Goal: Find specific page/section: Find specific page/section

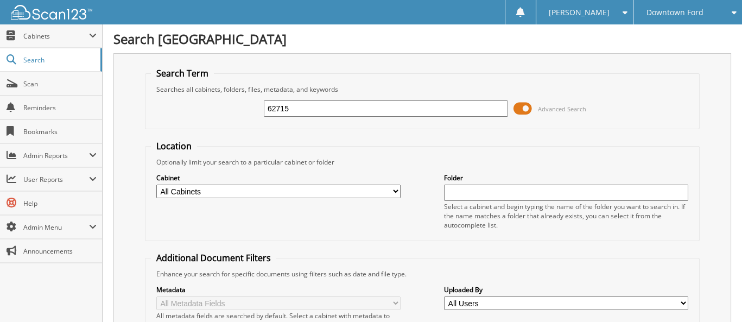
type input "62715"
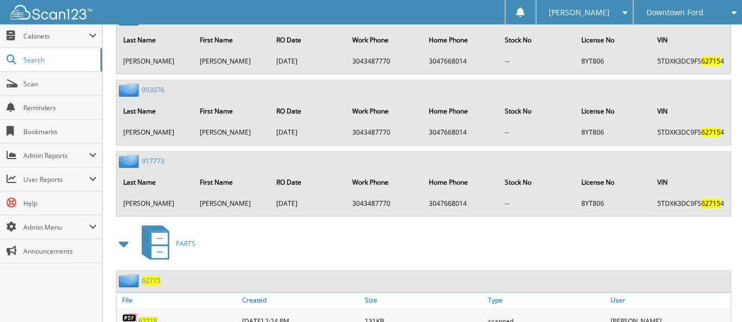
scroll to position [1248, 0]
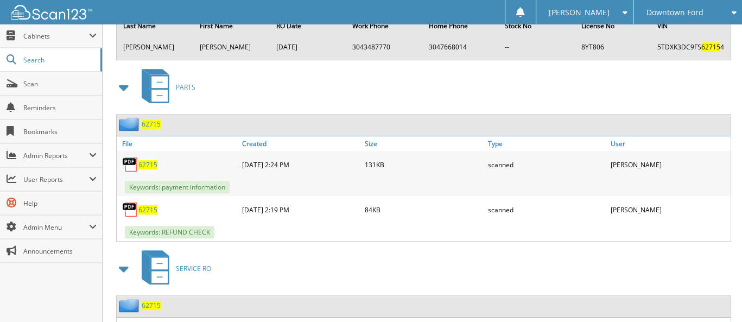
click at [145, 205] on span "62715" at bounding box center [147, 209] width 19 height 9
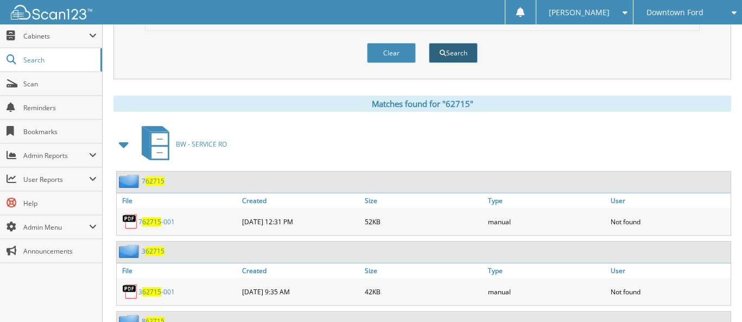
scroll to position [271, 0]
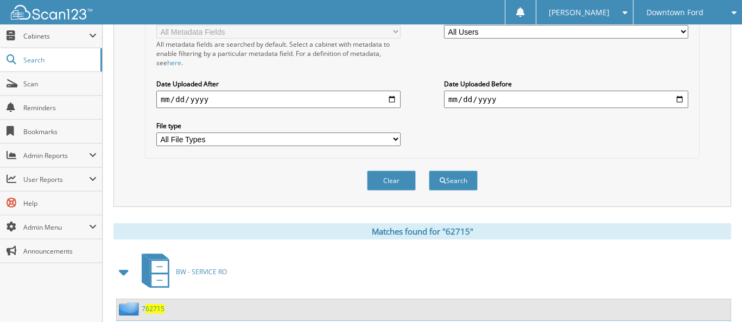
drag, startPoint x: 470, startPoint y: 184, endPoint x: 480, endPoint y: 178, distance: 11.4
click at [477, 180] on div "Search" at bounding box center [452, 180] width 51 height 22
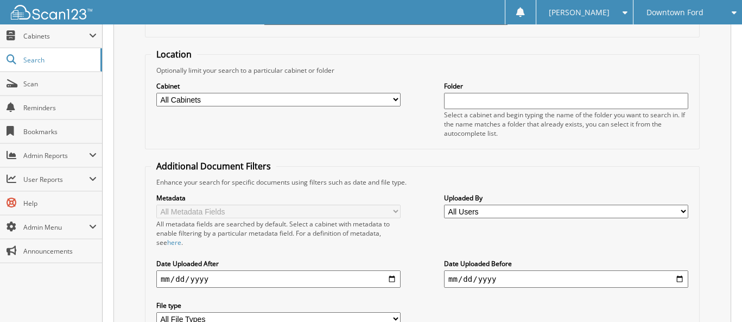
scroll to position [0, 0]
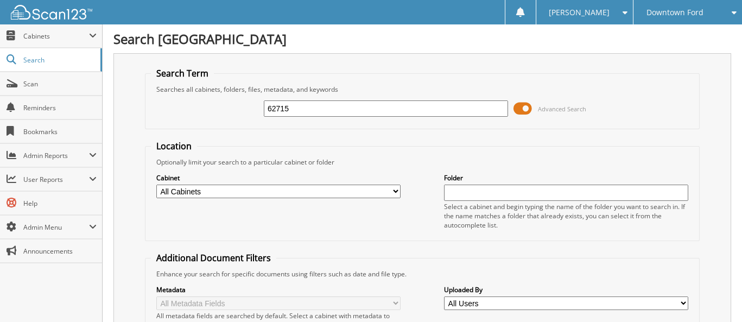
click at [265, 104] on div "62715 Advanced Search" at bounding box center [422, 108] width 542 height 29
drag, startPoint x: 267, startPoint y: 106, endPoint x: 354, endPoint y: 152, distance: 98.8
click at [334, 108] on input "62715" at bounding box center [386, 108] width 244 height 16
type input "62680"
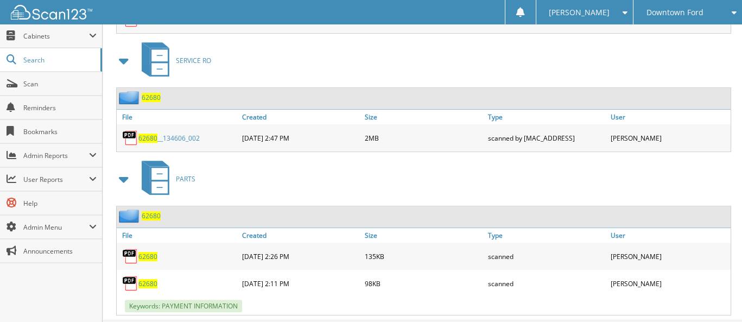
scroll to position [868, 0]
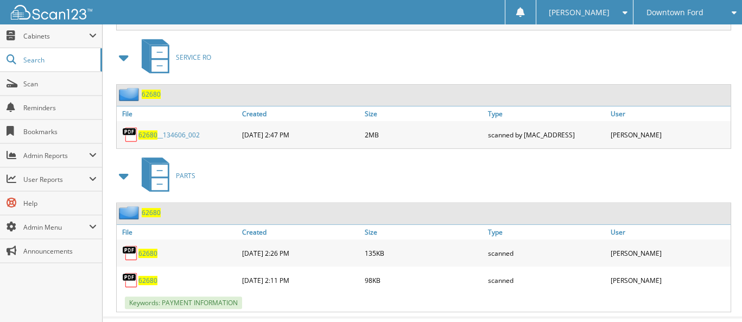
click at [151, 276] on span "62680" at bounding box center [147, 280] width 19 height 9
